Goal: Task Accomplishment & Management: Manage account settings

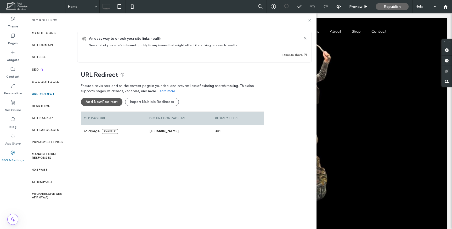
click at [109, 100] on button "Add New Redirect" at bounding box center [102, 102] width 42 height 8
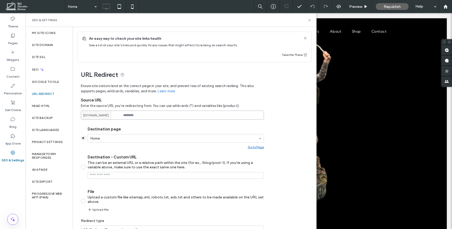
click at [135, 115] on input at bounding box center [172, 115] width 183 height 9
type input "*****"
click at [116, 177] on input "Destination - Custom URL This can be an external URL or a relative path within …" at bounding box center [176, 175] width 176 height 7
paste input "**********"
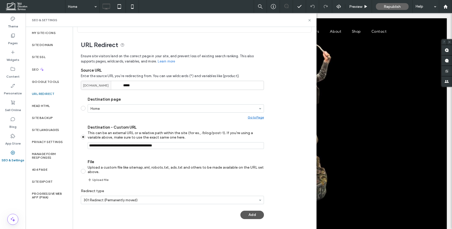
type input "**********"
click at [249, 214] on button "Add" at bounding box center [253, 215] width 24 height 8
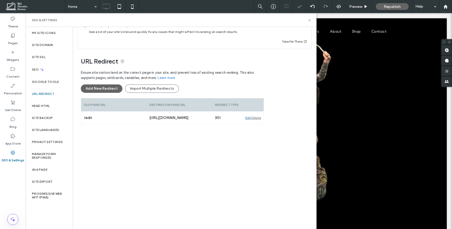
scroll to position [13, 0]
click at [45, 44] on label "Site Domain" at bounding box center [42, 45] width 21 height 4
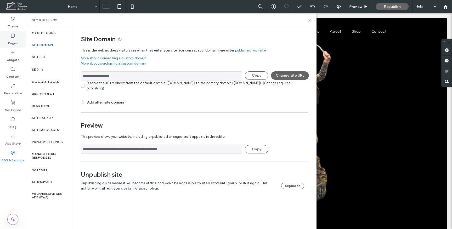
click at [15, 38] on label "Pages" at bounding box center [13, 41] width 10 height 7
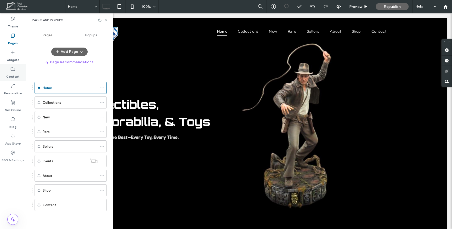
click at [14, 69] on icon at bounding box center [12, 68] width 5 height 5
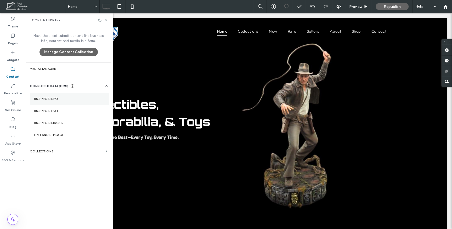
click at [64, 97] on label "Business Info" at bounding box center [69, 99] width 71 height 4
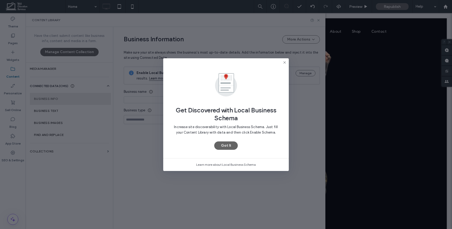
type input "**********"
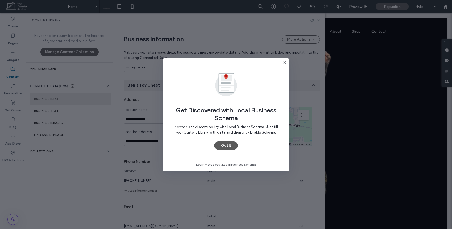
click at [230, 145] on button "Got It" at bounding box center [226, 146] width 24 height 8
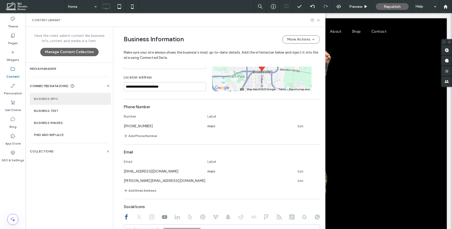
scroll to position [117, 0]
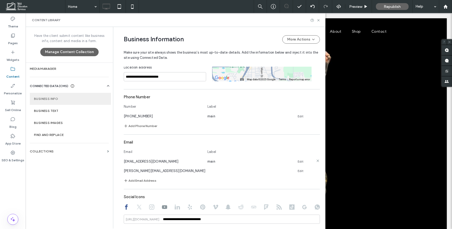
click at [150, 163] on span "[EMAIL_ADDRESS][DOMAIN_NAME]" at bounding box center [151, 162] width 55 height 4
copy span "[EMAIL_ADDRESS][DOMAIN_NAME]"
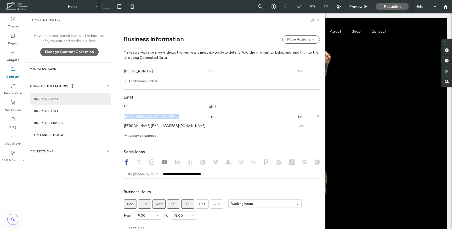
scroll to position [243, 0]
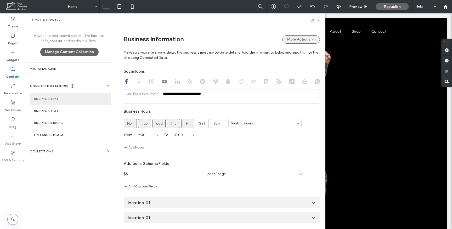
click at [301, 40] on button "More Actions" at bounding box center [301, 39] width 38 height 8
click at [294, 62] on span "Publish Business Information" at bounding box center [290, 62] width 45 height 5
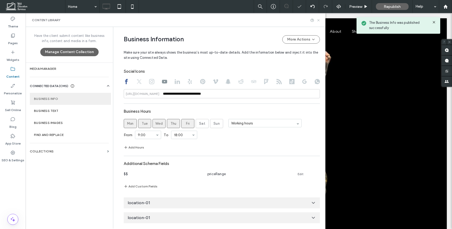
click at [318, 19] on icon at bounding box center [319, 20] width 4 height 4
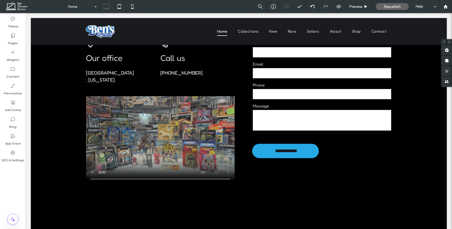
scroll to position [2371, 0]
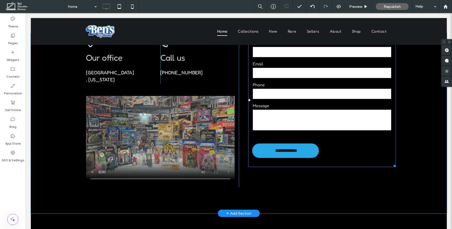
click at [286, 103] on label "Message" at bounding box center [322, 106] width 139 height 6
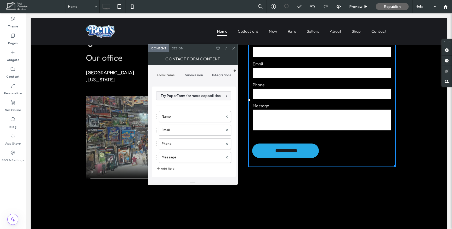
click at [191, 78] on div "Submission" at bounding box center [194, 76] width 28 height 12
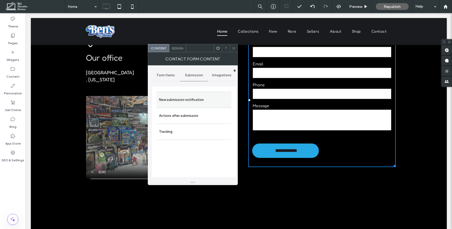
click at [196, 102] on label "New submission notification" at bounding box center [194, 100] width 70 height 10
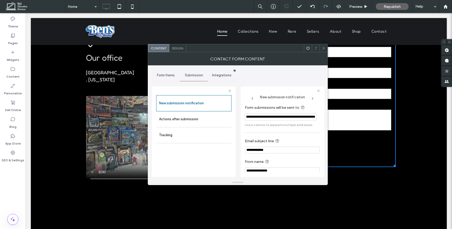
scroll to position [5, 0]
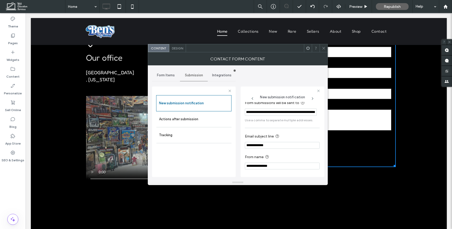
click at [323, 51] on span at bounding box center [324, 48] width 4 height 8
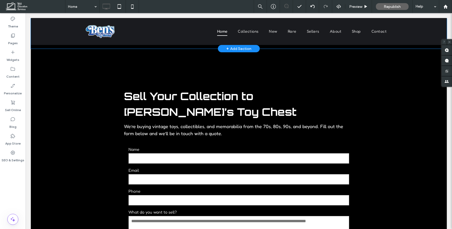
scroll to position [2673, 0]
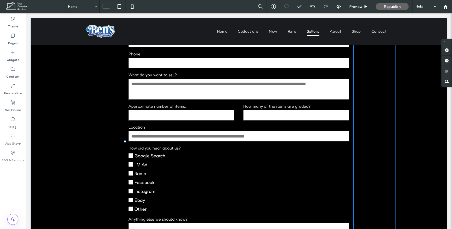
click at [309, 124] on label "Location" at bounding box center [238, 127] width 221 height 6
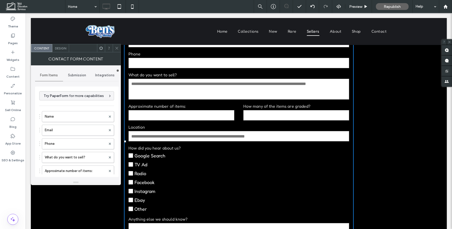
click at [74, 78] on div "Submission" at bounding box center [77, 76] width 28 height 12
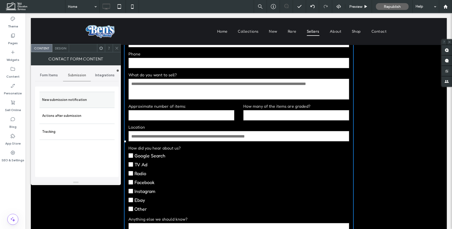
click at [71, 102] on label "New submission notification" at bounding box center [77, 100] width 70 height 10
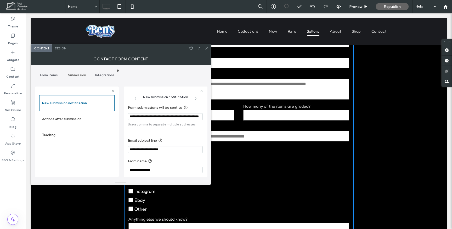
scroll to position [5, 0]
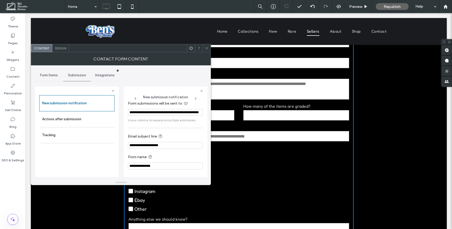
click at [208, 47] on icon at bounding box center [207, 48] width 4 height 4
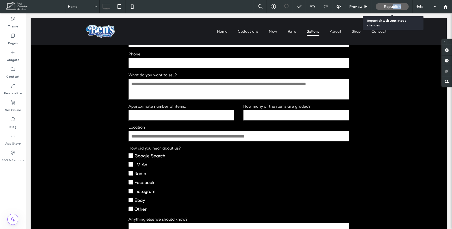
click at [394, 9] on div "Republish" at bounding box center [392, 6] width 33 height 7
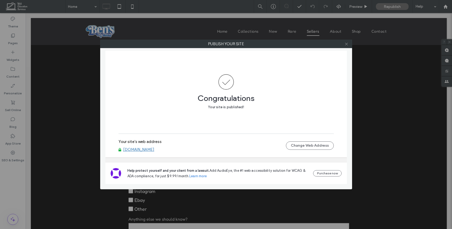
click at [348, 43] on icon at bounding box center [347, 44] width 4 height 4
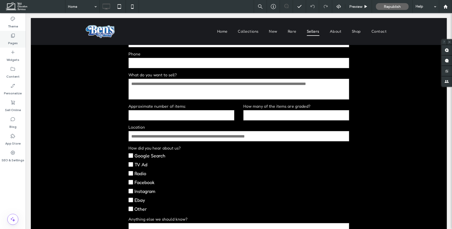
click at [11, 39] on label "Pages" at bounding box center [13, 41] width 10 height 7
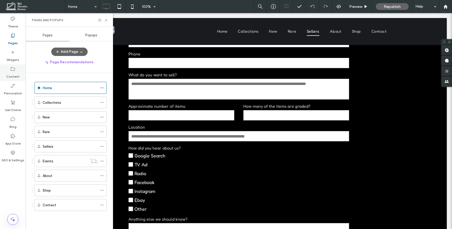
click at [15, 75] on label "Content" at bounding box center [12, 75] width 13 height 7
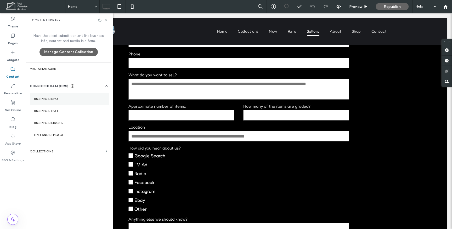
click at [64, 100] on label "Business Info" at bounding box center [69, 99] width 71 height 4
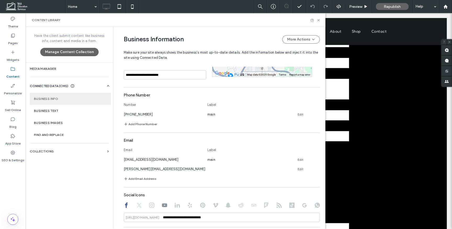
scroll to position [135, 0]
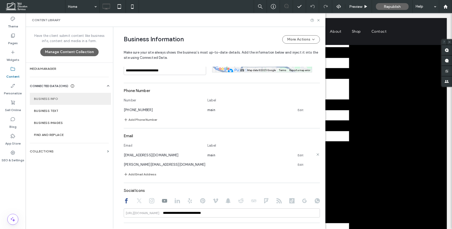
click at [151, 157] on span "[EMAIL_ADDRESS][DOMAIN_NAME]" at bounding box center [151, 155] width 55 height 4
copy span "[EMAIL_ADDRESS][DOMAIN_NAME]"
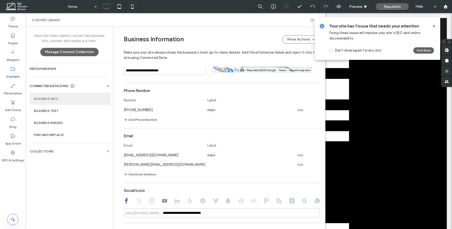
click at [433, 26] on use at bounding box center [434, 26] width 2 height 2
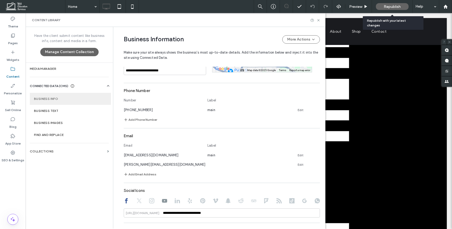
click at [400, 5] on span "Republish" at bounding box center [392, 6] width 17 height 4
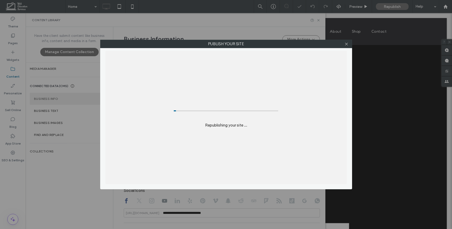
click at [393, 7] on div "Publish your site Republishing your site ..." at bounding box center [226, 114] width 452 height 229
